Goal: Find specific page/section: Find specific page/section

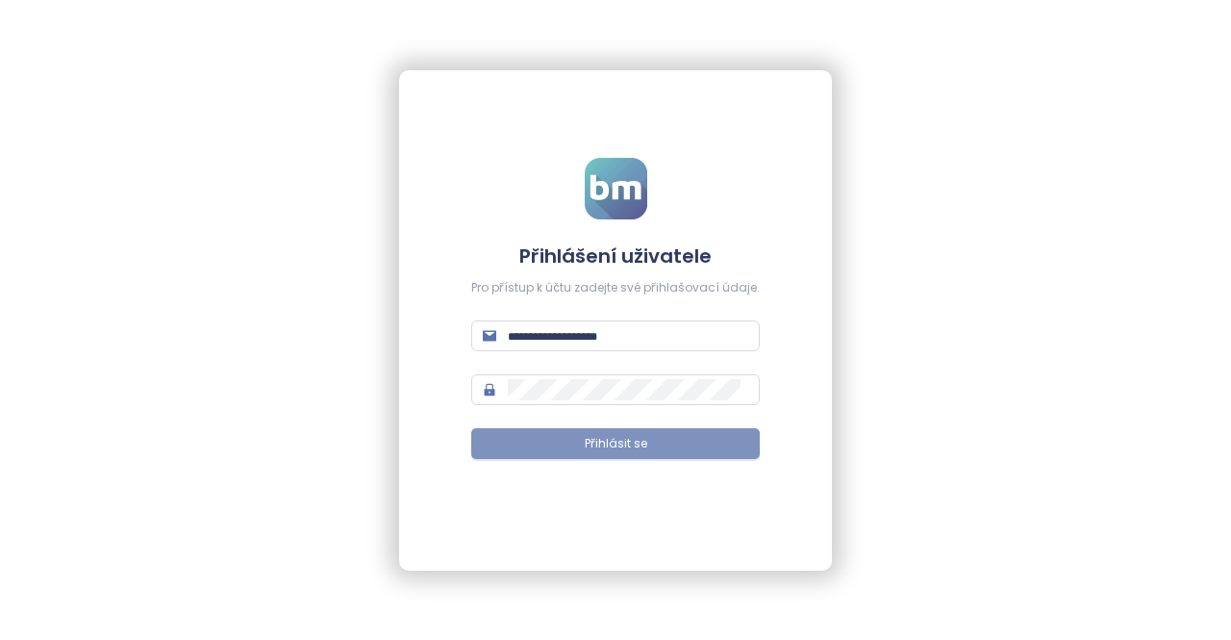
type input "**********"
click at [683, 441] on button "Přihlásit se" at bounding box center [615, 443] width 289 height 31
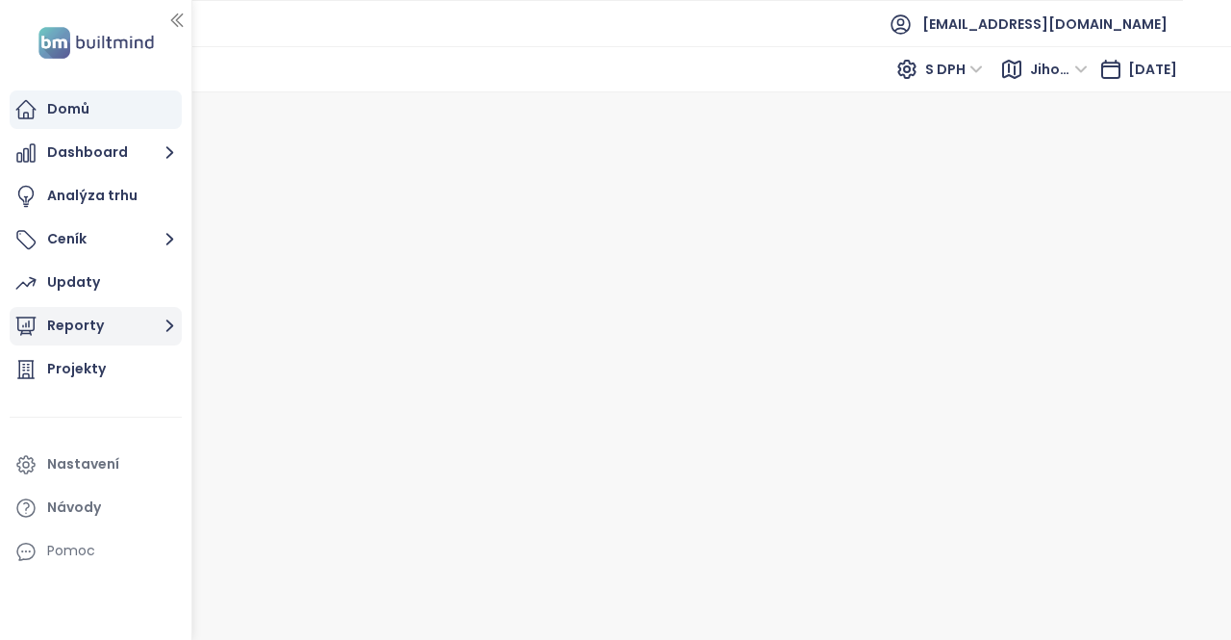
click at [169, 326] on icon "button" at bounding box center [170, 326] width 24 height 24
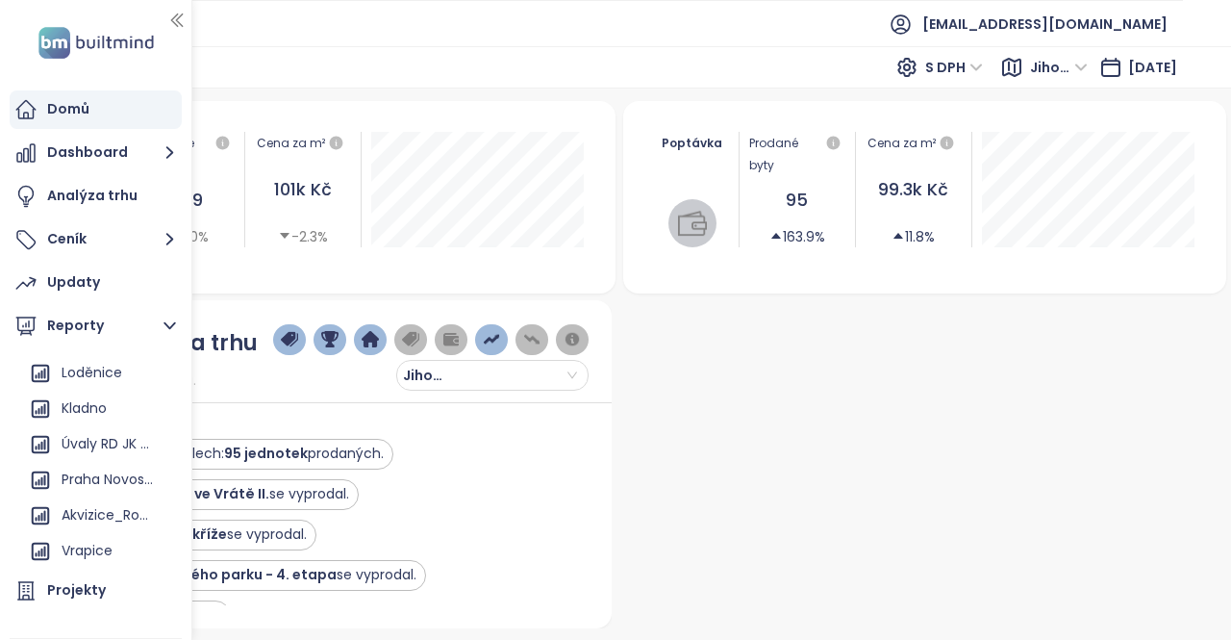
scroll to position [153, 0]
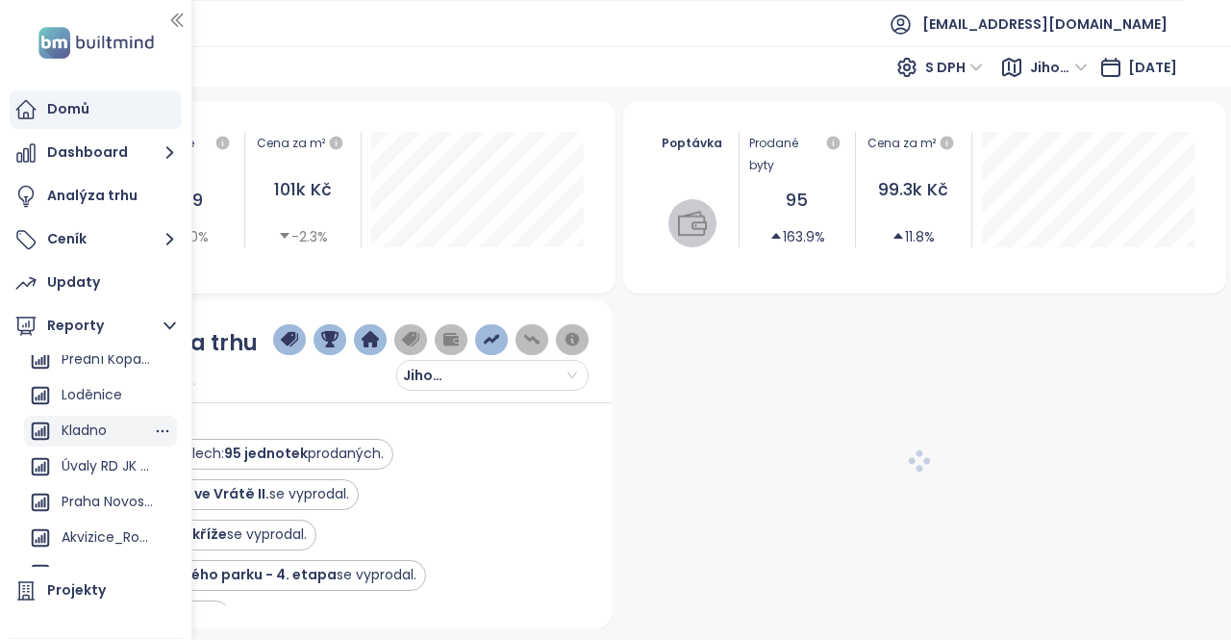
click at [96, 433] on div "Kladno" at bounding box center [84, 430] width 45 height 24
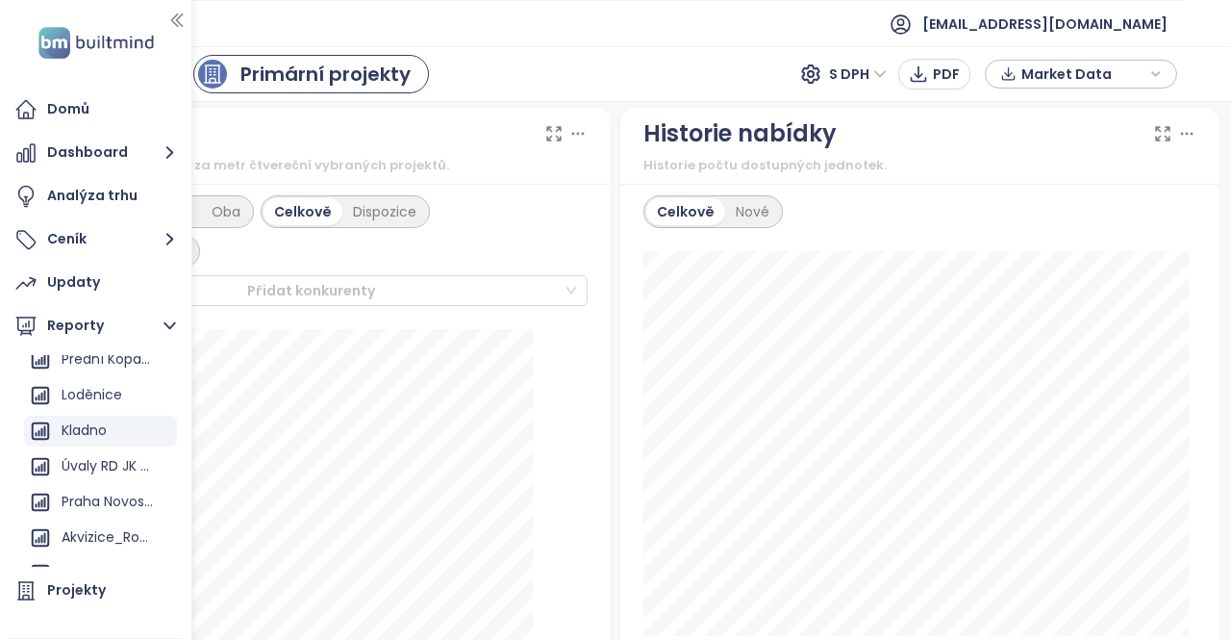
scroll to position [1056, 0]
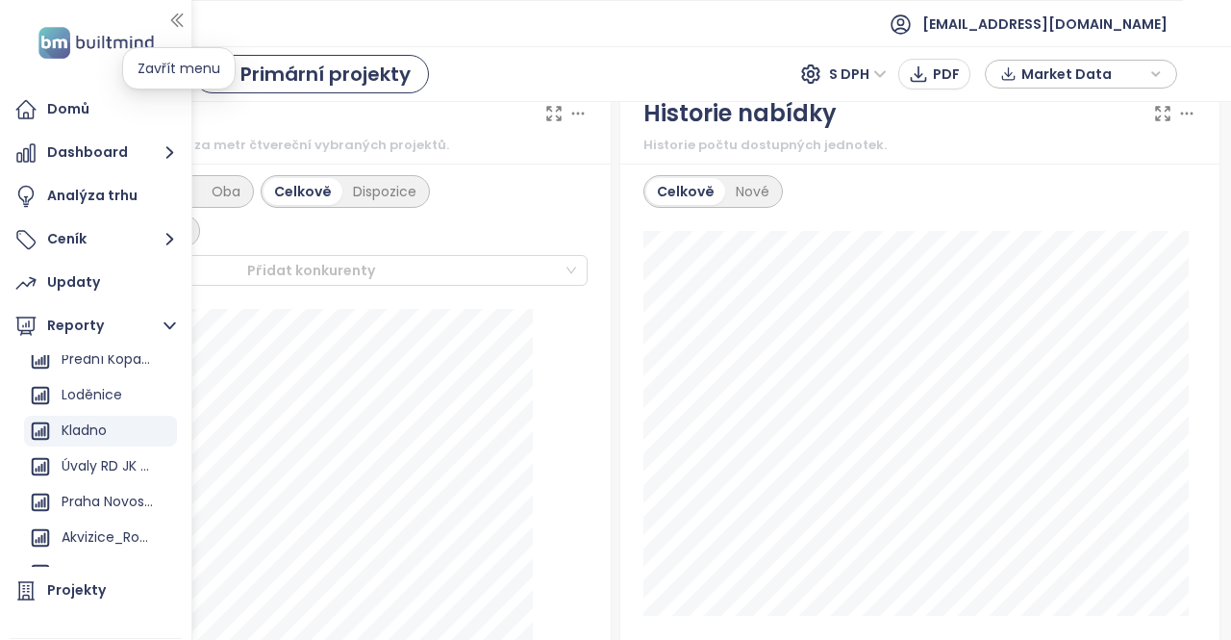
click at [173, 20] on icon "button" at bounding box center [176, 20] width 19 height 19
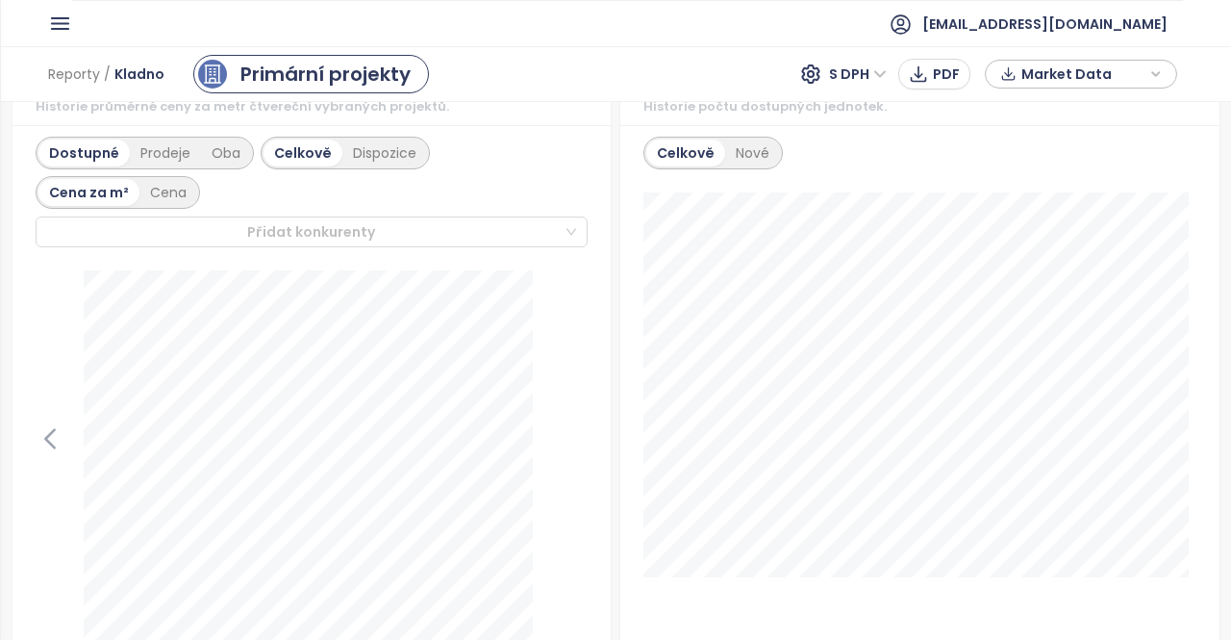
scroll to position [1110, 0]
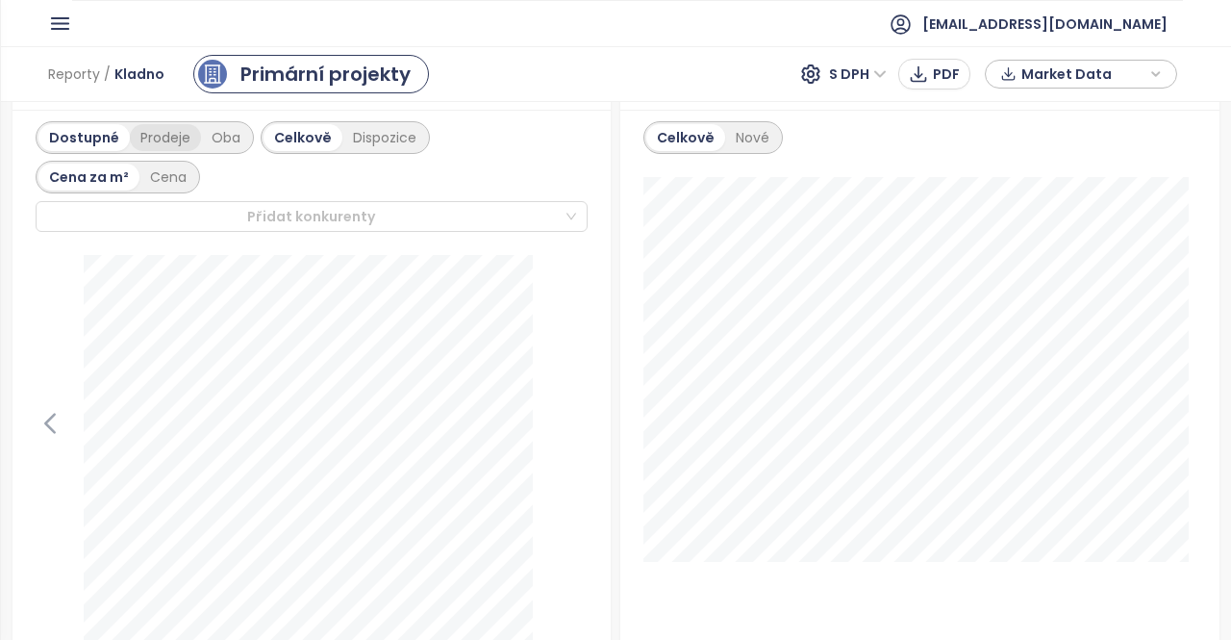
click at [170, 141] on div "Prodeje" at bounding box center [165, 137] width 71 height 27
click at [81, 133] on div "Dostupné" at bounding box center [81, 137] width 87 height 27
click at [164, 140] on div "Prodeje" at bounding box center [165, 137] width 71 height 27
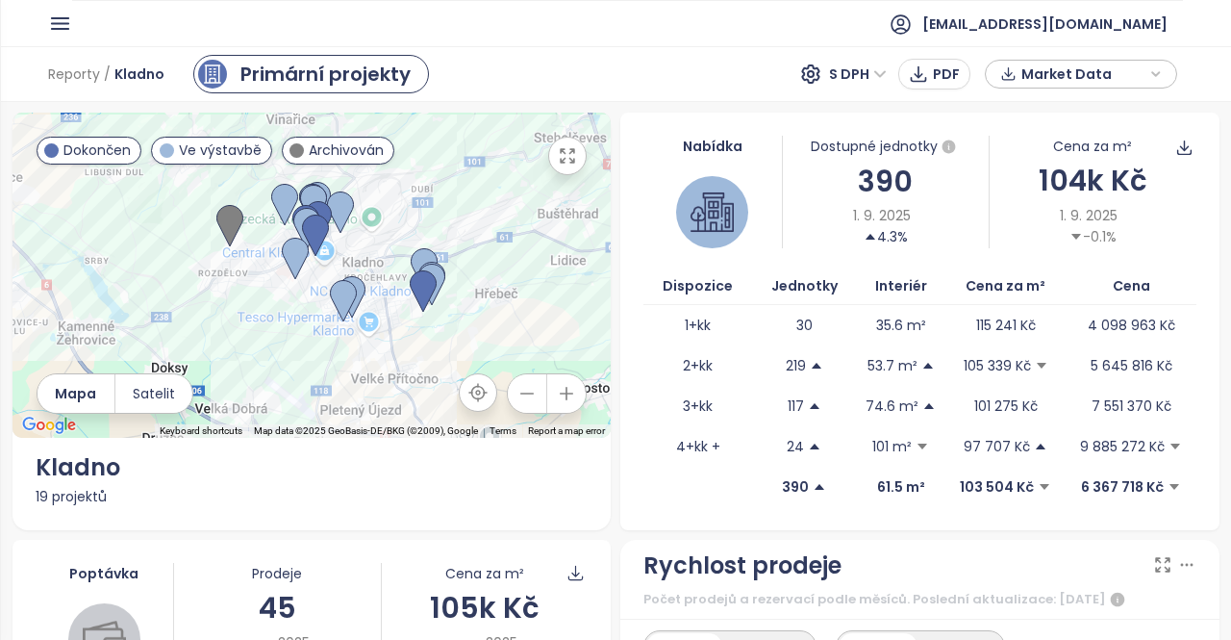
scroll to position [0, 0]
